Goal: Task Accomplishment & Management: Manage account settings

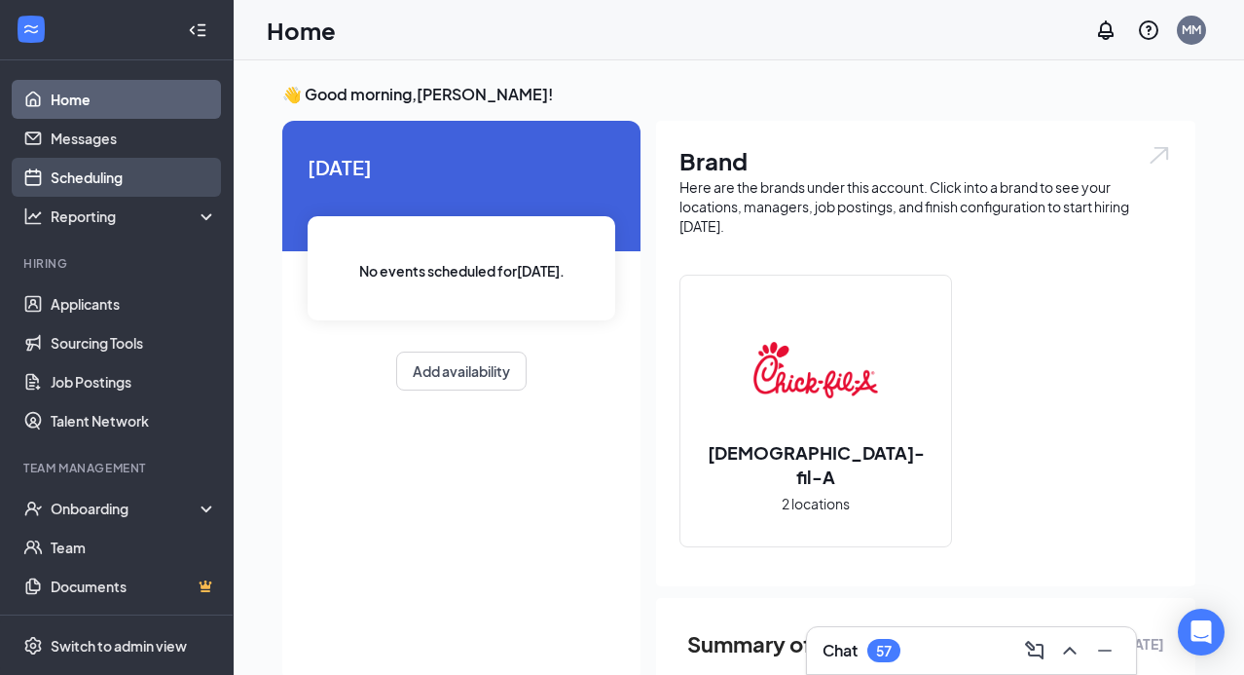
click at [110, 177] on link "Scheduling" at bounding box center [134, 177] width 166 height 39
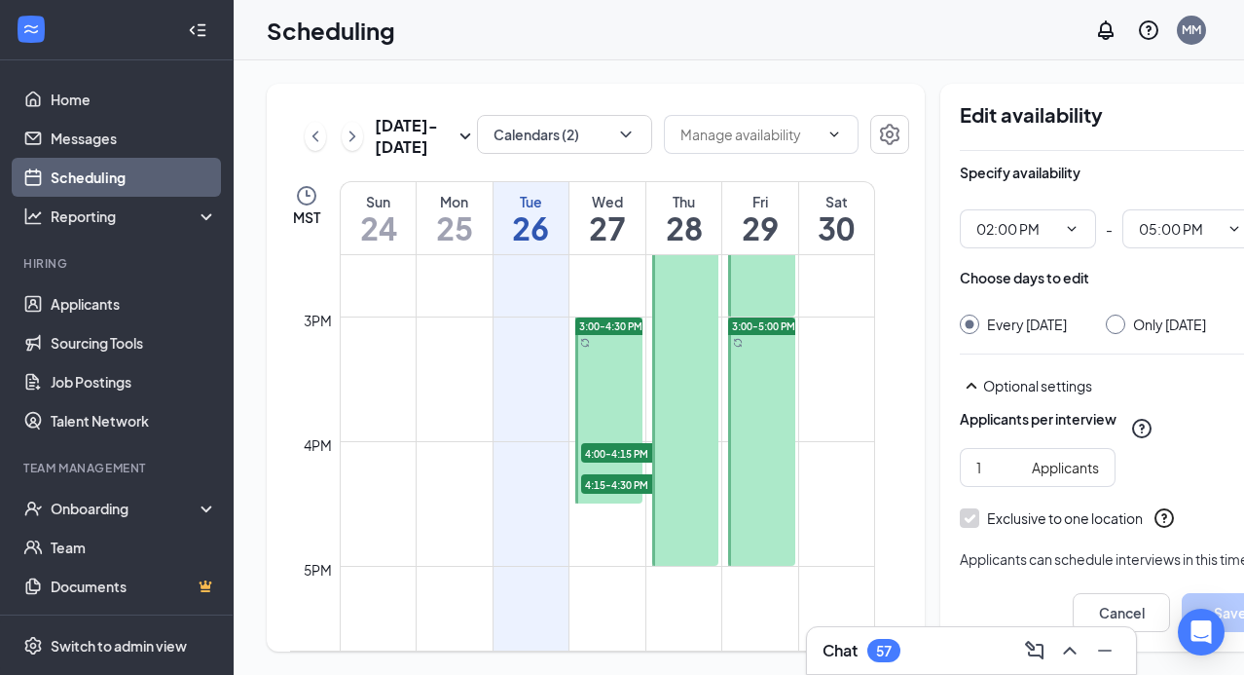
scroll to position [1916, 0]
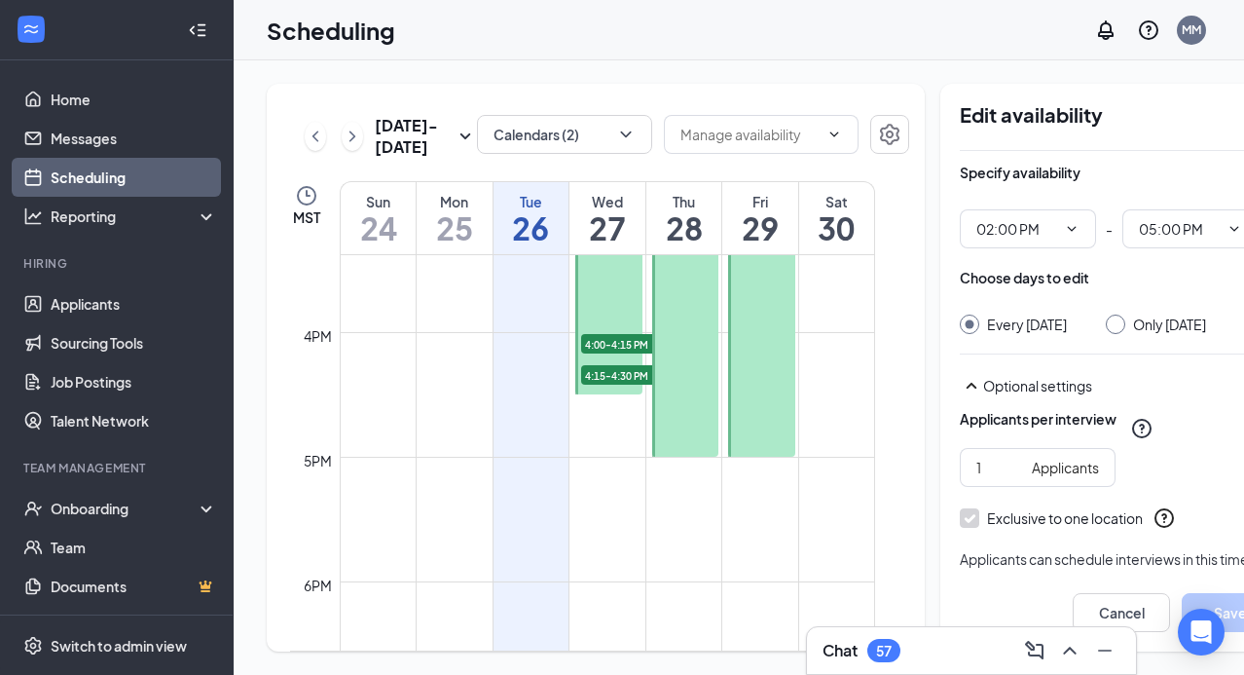
click at [672, 363] on div at bounding box center [685, 270] width 67 height 373
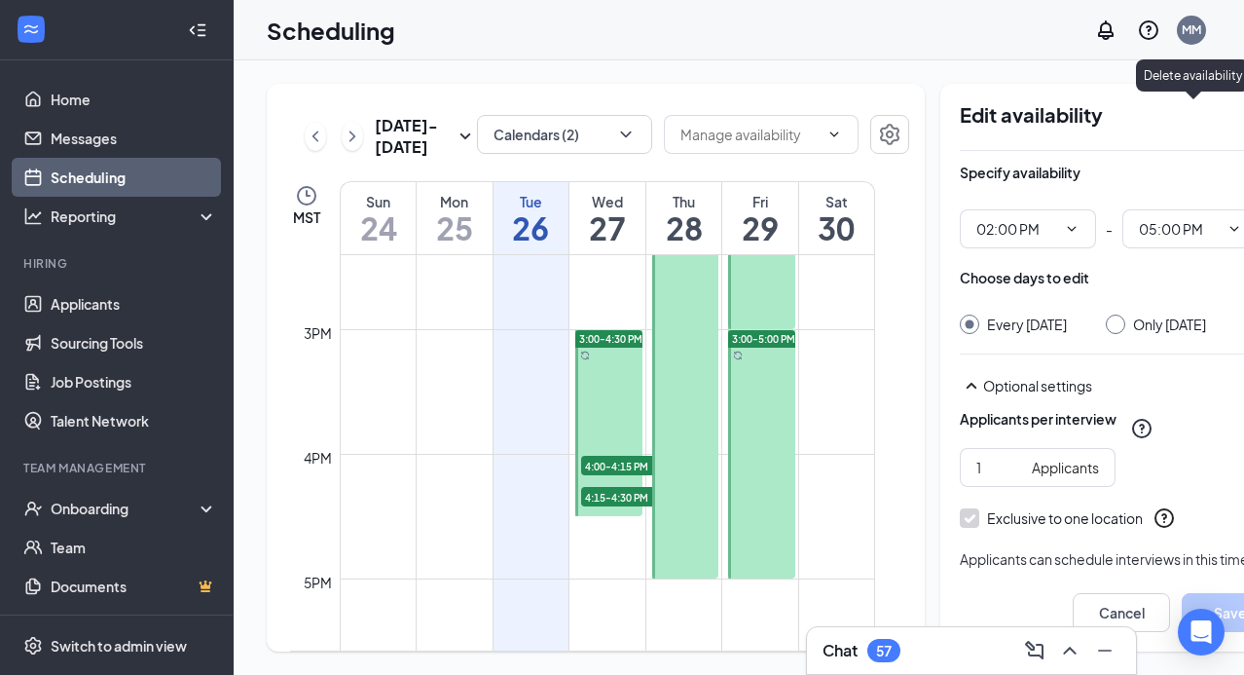
click at [1243, 111] on icon "TrashOutline" at bounding box center [1267, 114] width 18 height 19
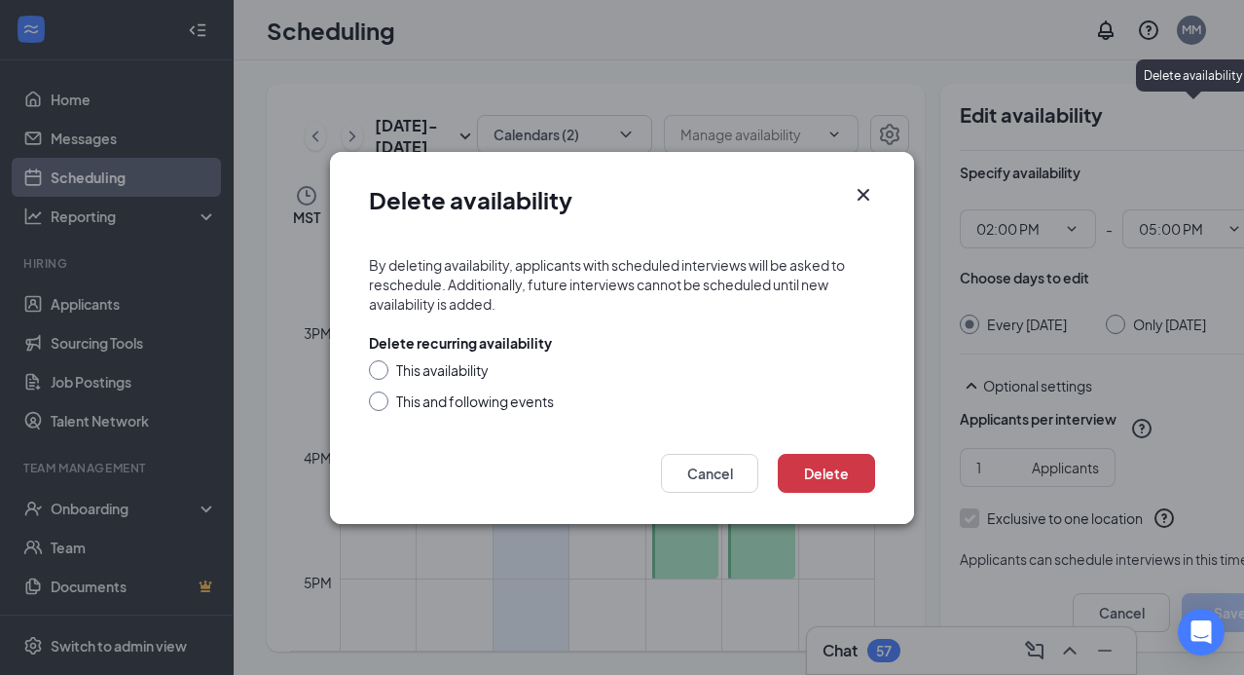
click at [379, 368] on input "This availability" at bounding box center [376, 367] width 14 height 14
radio input "true"
click at [835, 466] on button "Delete" at bounding box center [826, 473] width 97 height 39
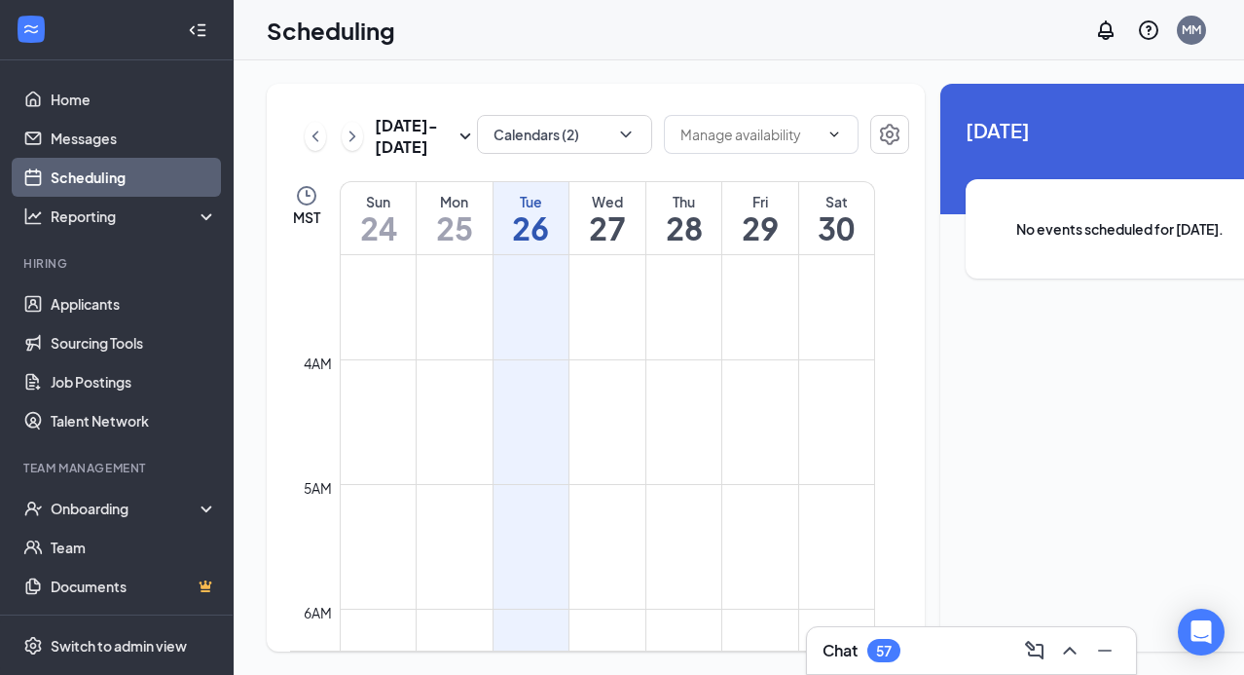
scroll to position [266, 0]
click at [83, 95] on link "Home" at bounding box center [134, 99] width 166 height 39
